Goal: Find specific page/section: Find specific page/section

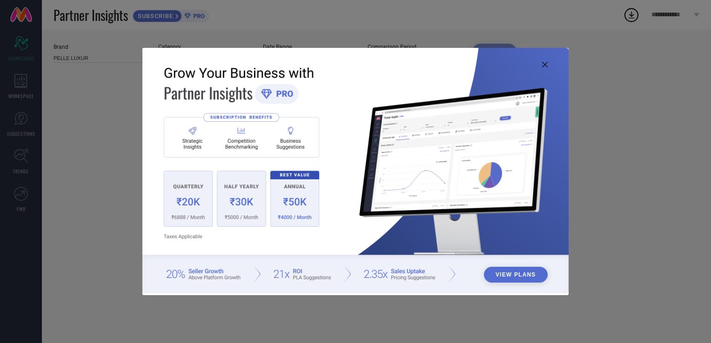
type input "All"
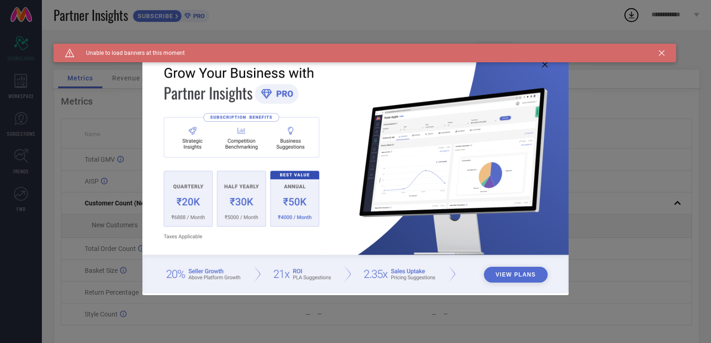
click at [657, 51] on div "Caution Created with Sketch. Unable to load banners at this moment" at bounding box center [364, 53] width 622 height 19
click at [663, 53] on icon at bounding box center [662, 53] width 6 height 6
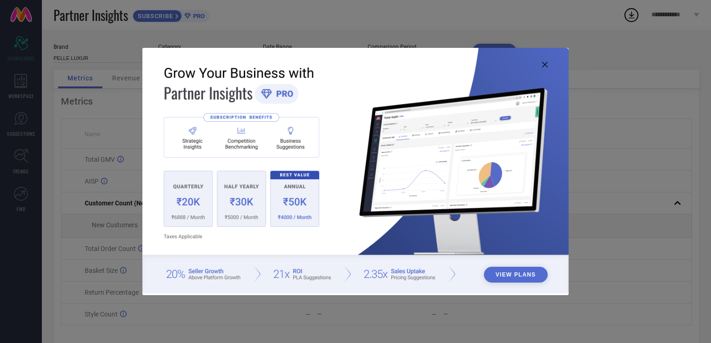
click at [521, 272] on button "View Plans" at bounding box center [516, 275] width 64 height 16
